Goal: Task Accomplishment & Management: Use online tool/utility

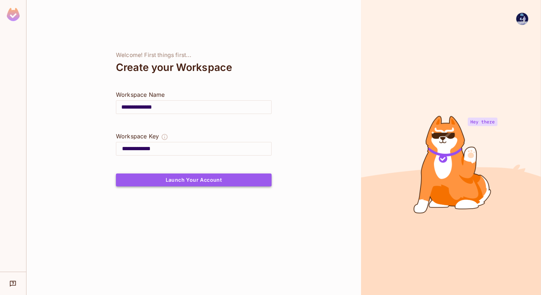
click at [202, 177] on button "Launch Your Account" at bounding box center [194, 179] width 156 height 13
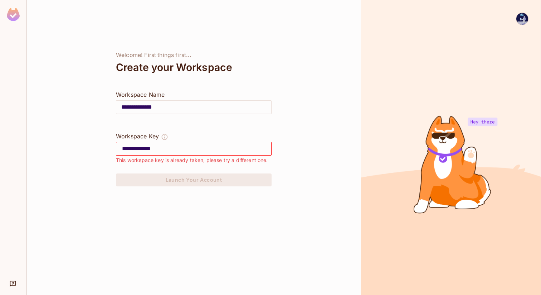
click at [196, 153] on input "**********" at bounding box center [196, 148] width 149 height 11
click at [13, 18] on img at bounding box center [13, 14] width 13 height 13
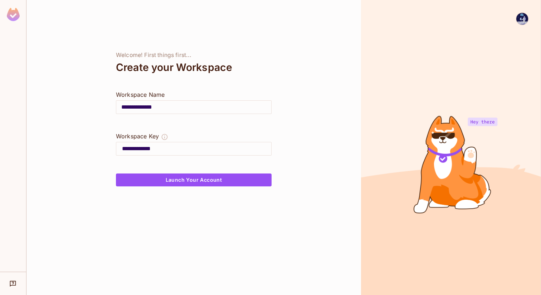
click at [525, 23] on img at bounding box center [523, 19] width 12 height 12
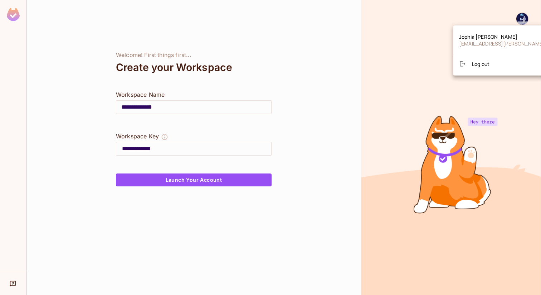
click at [495, 68] on li "Log out" at bounding box center [523, 63] width 138 height 11
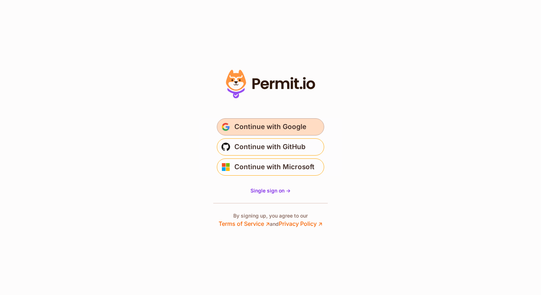
click at [261, 127] on span "Continue with Google" at bounding box center [270, 126] width 72 height 11
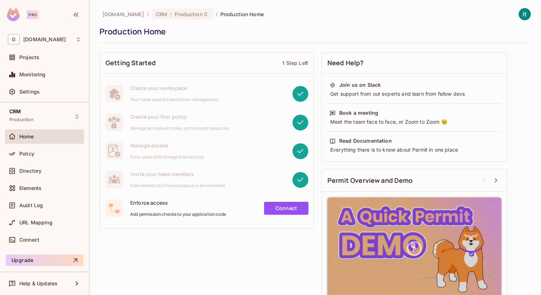
scroll to position [16, 0]
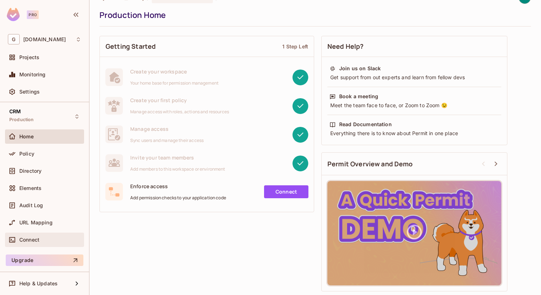
click at [45, 238] on div "Connect" at bounding box center [50, 240] width 62 height 6
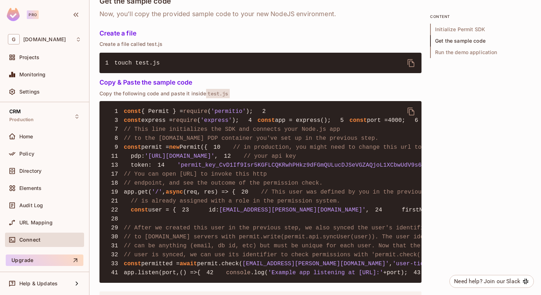
scroll to position [884, 0]
